Goal: Communication & Community: Answer question/provide support

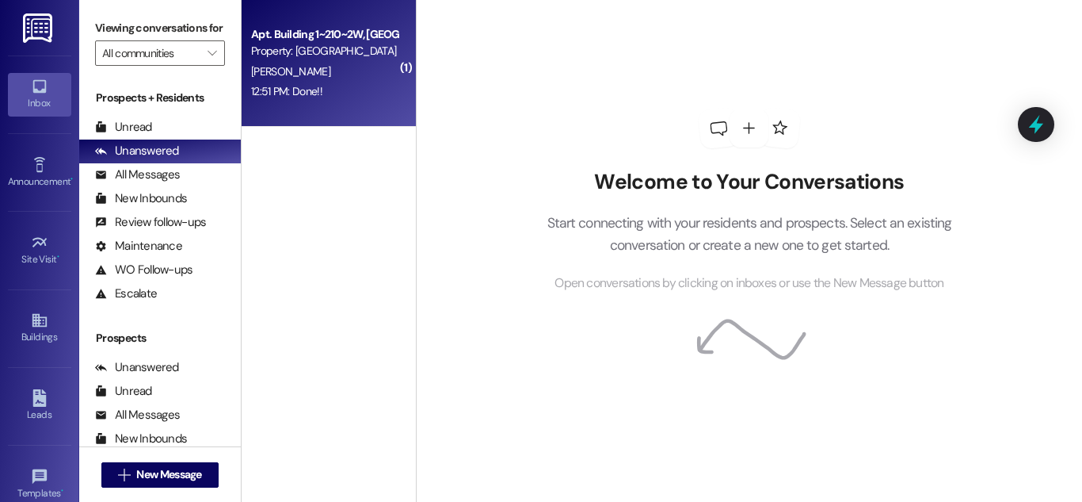
click at [348, 64] on div "[PERSON_NAME]" at bounding box center [325, 72] width 150 height 20
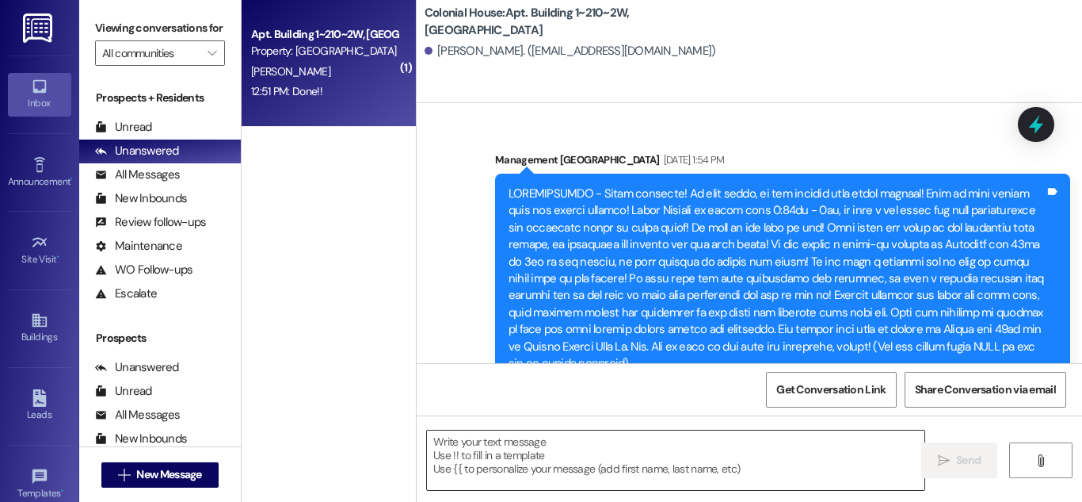
scroll to position [68001, 0]
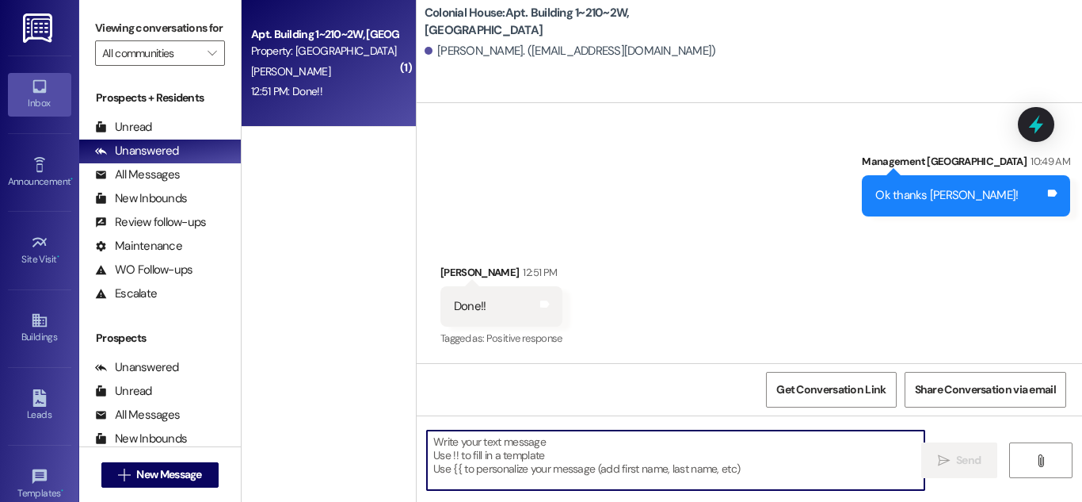
click at [589, 471] on textarea at bounding box center [676, 459] width 498 height 59
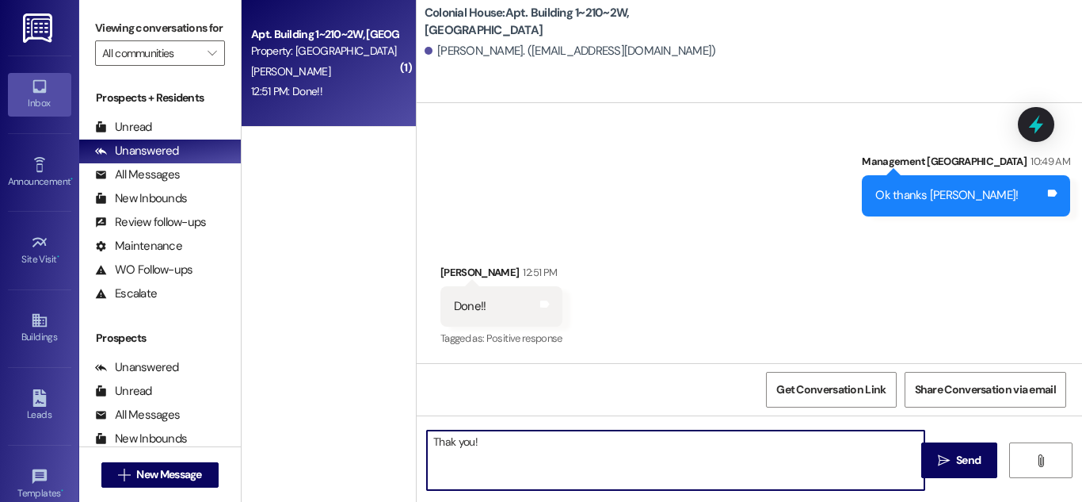
type textarea "Thank you!"
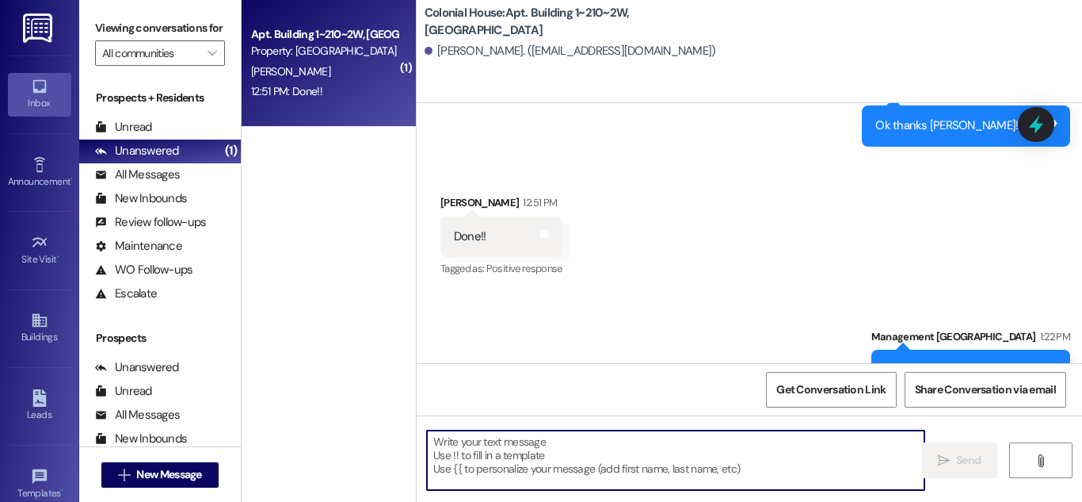
scroll to position [68002, 0]
